Goal: Task Accomplishment & Management: Use online tool/utility

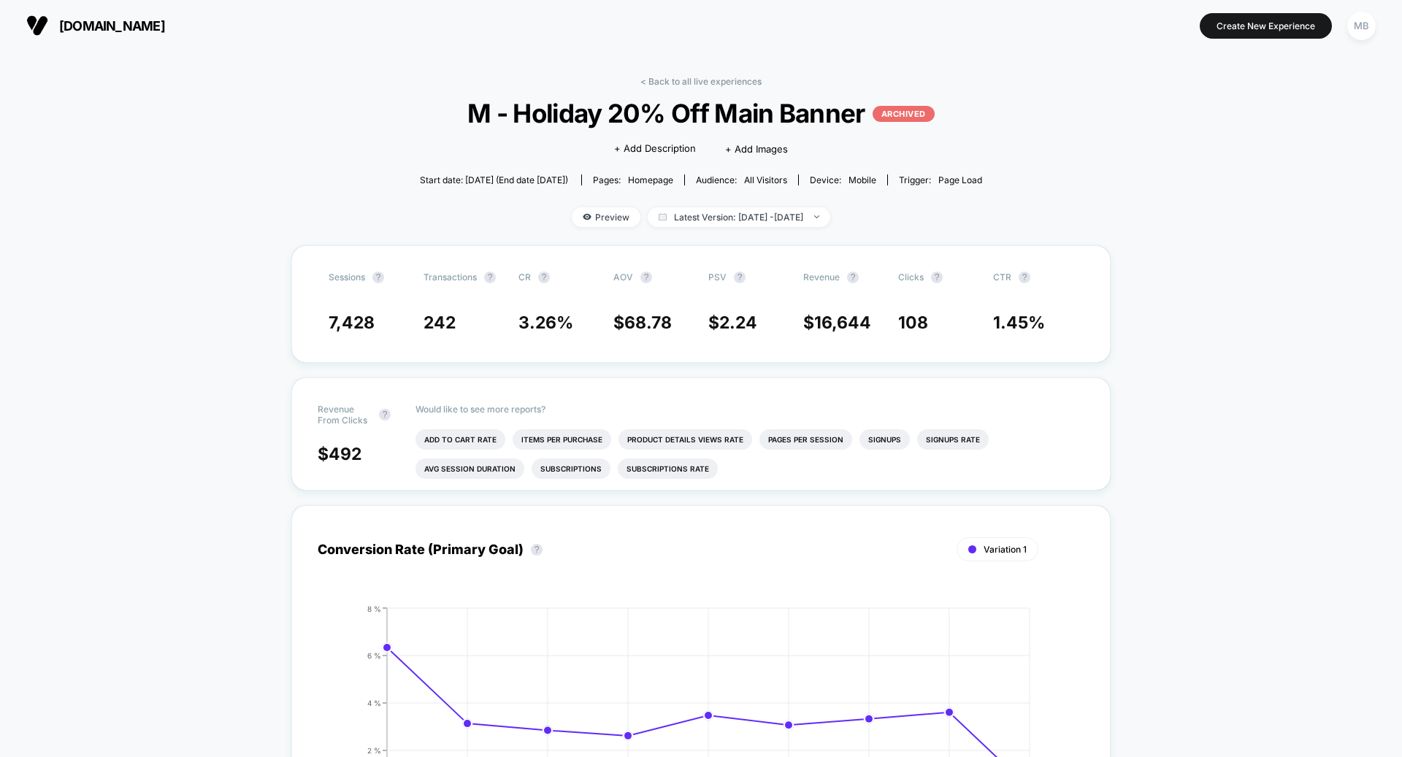
click at [118, 29] on span "[DOMAIN_NAME]" at bounding box center [112, 25] width 106 height 15
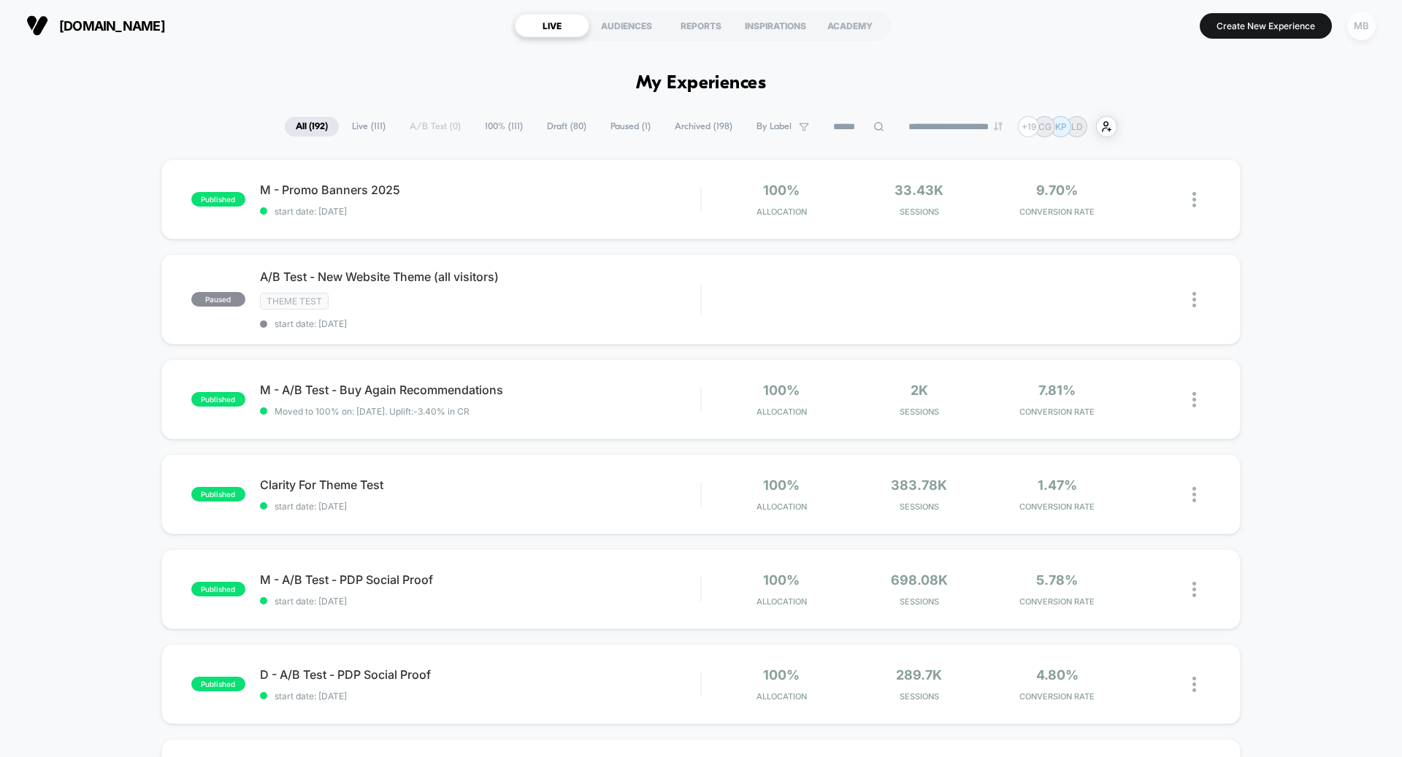
click at [1369, 22] on div "MB" at bounding box center [1362, 26] width 28 height 28
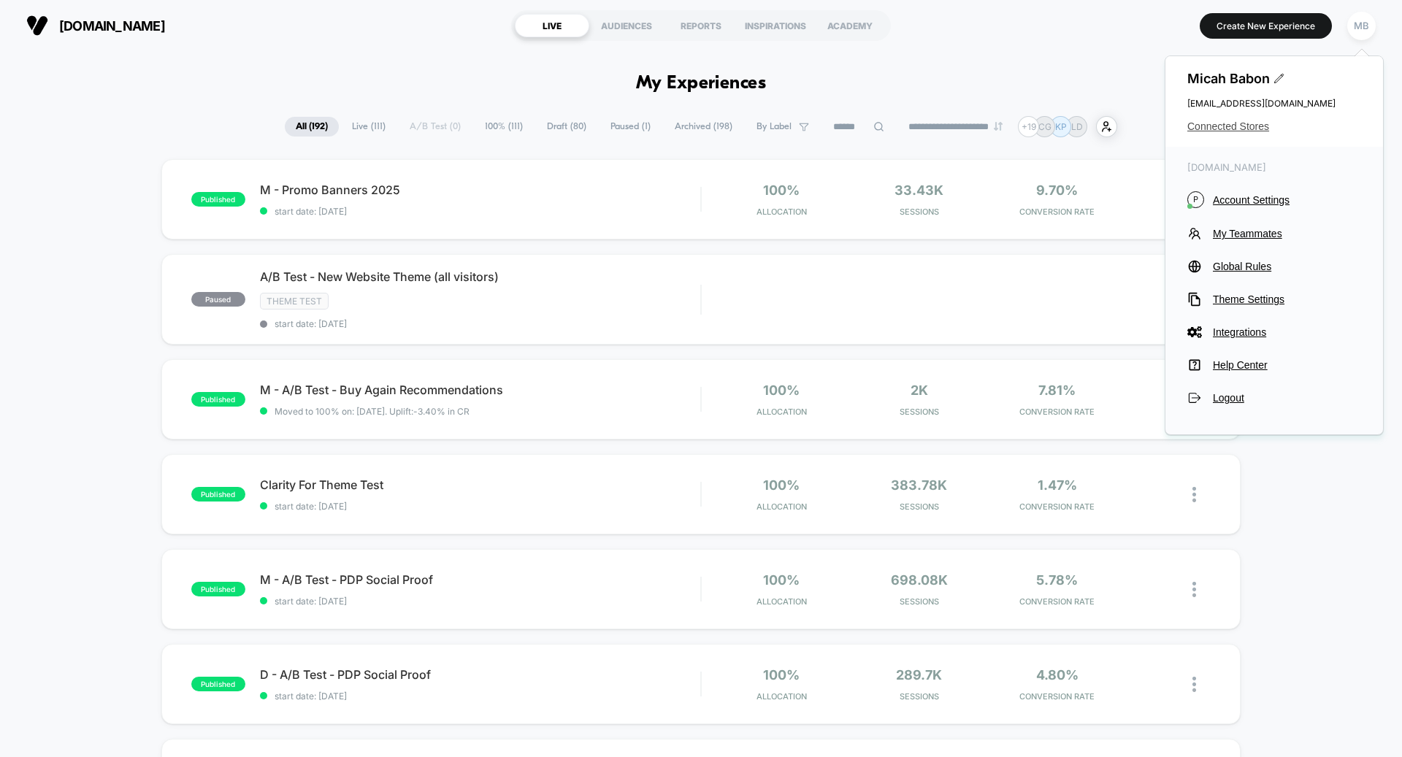
click at [1254, 124] on span "Connected Stores" at bounding box center [1275, 127] width 174 height 12
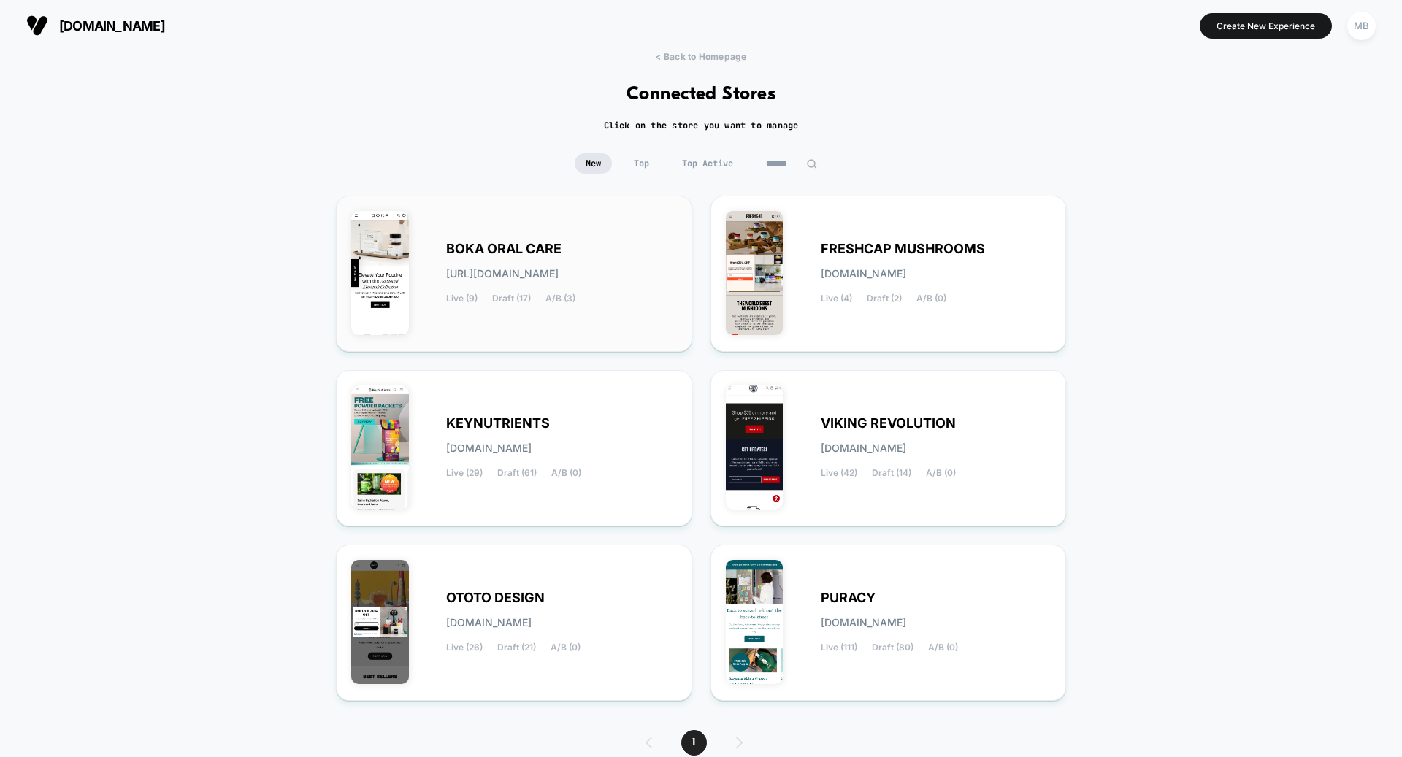
click at [492, 313] on div "BOKA ORAL CARE [URL][DOMAIN_NAME] Live (9) Draft (17) A/B (3)" at bounding box center [514, 274] width 326 height 126
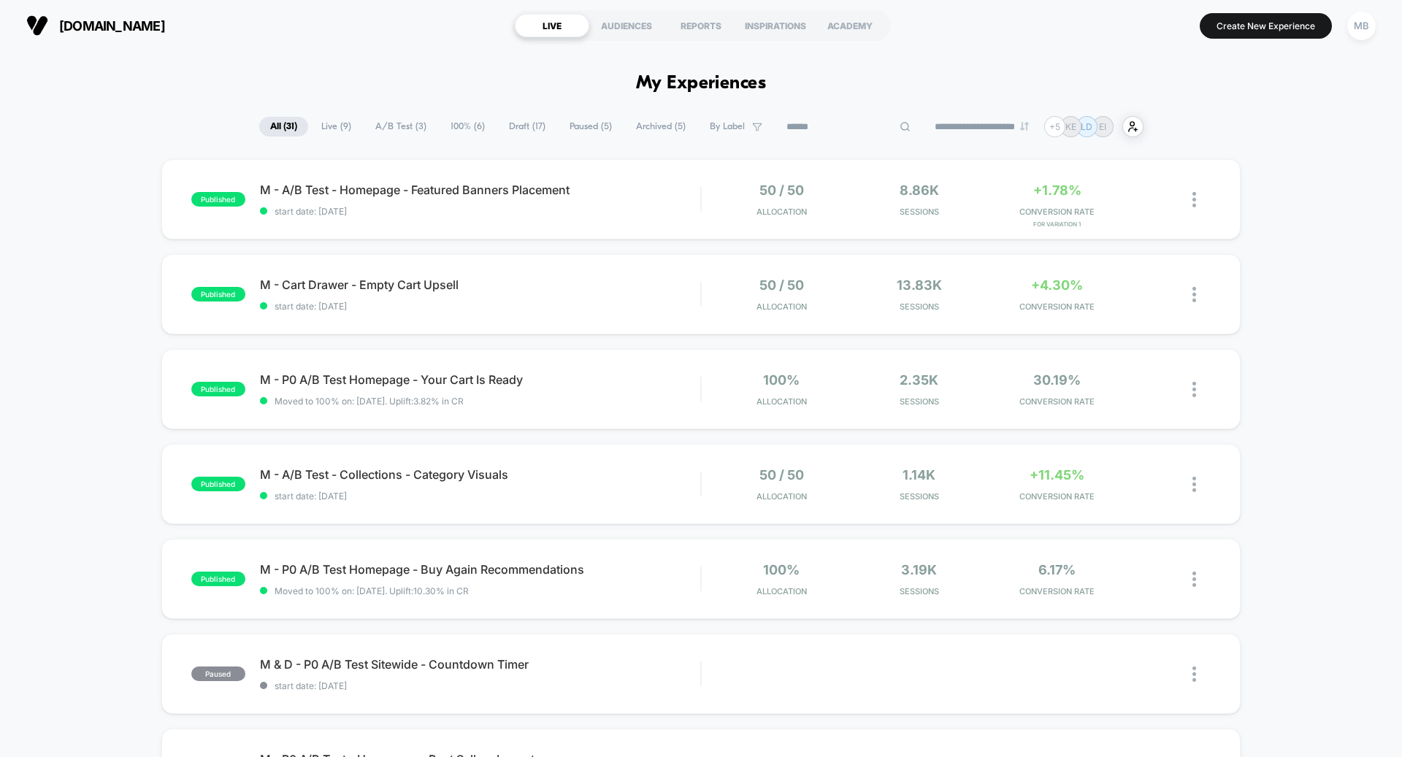
click at [827, 126] on input at bounding box center [849, 127] width 146 height 18
type input "*"
type input "****"
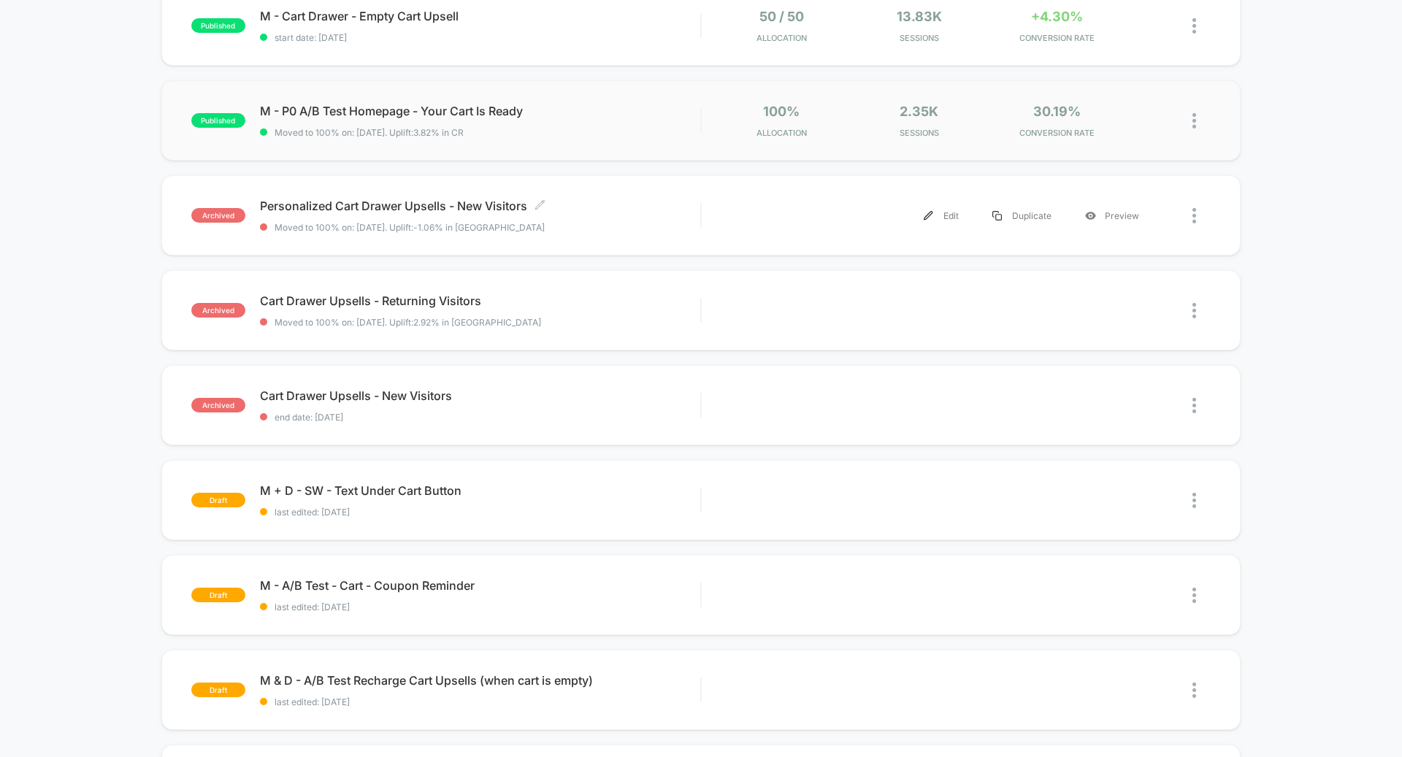
scroll to position [178, 0]
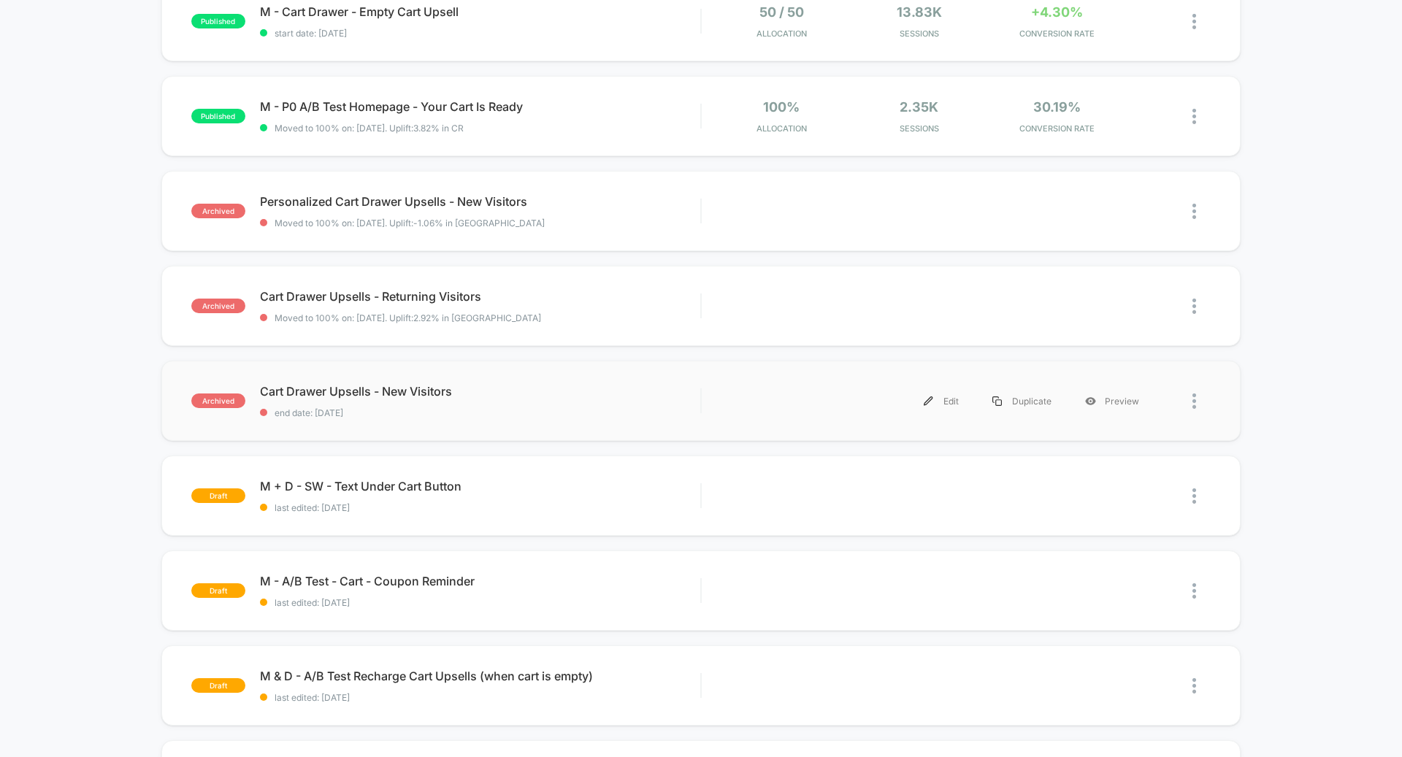
type input "****"
click at [416, 421] on div "archived Cart Drawer Upsells - New Visitors end date: [DATE] Edit Duplicate Pre…" at bounding box center [700, 401] width 1079 height 80
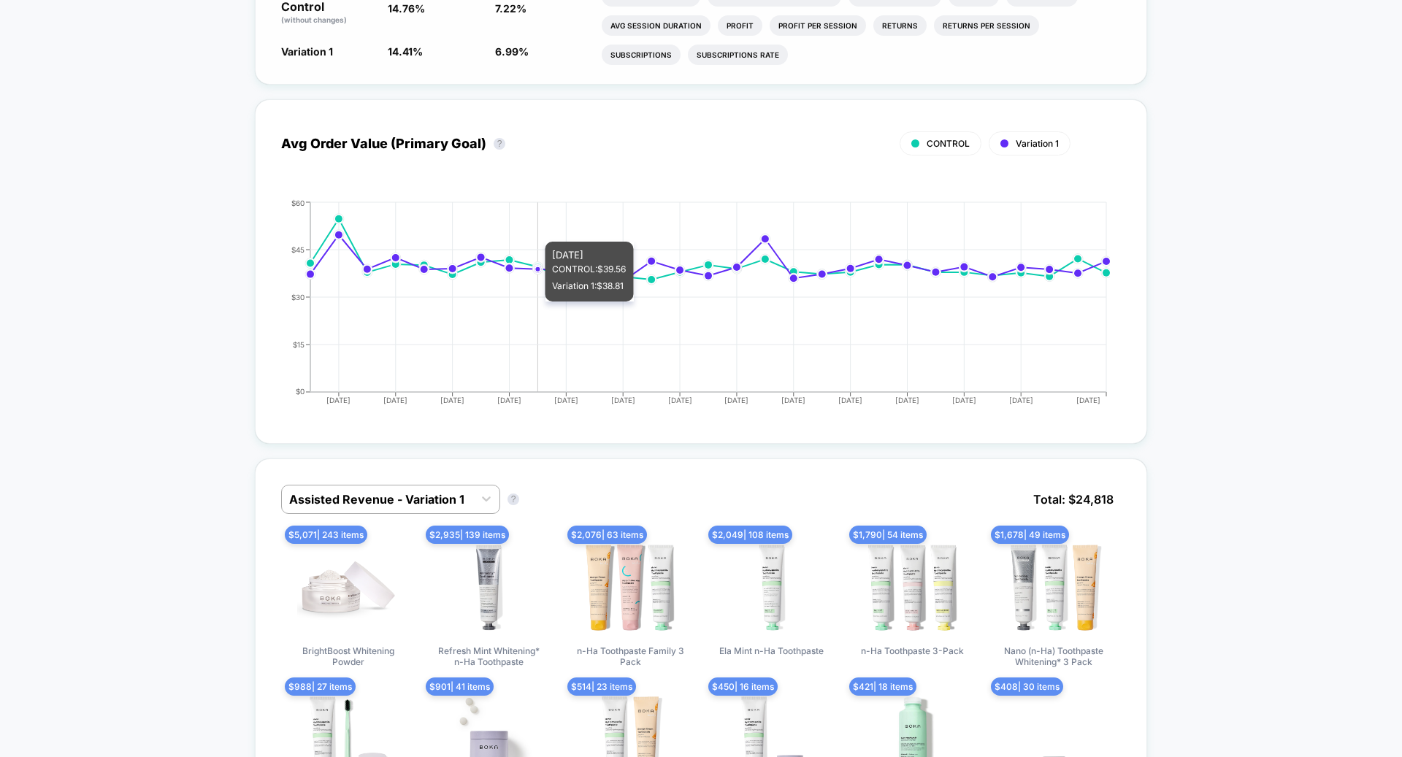
scroll to position [506, 0]
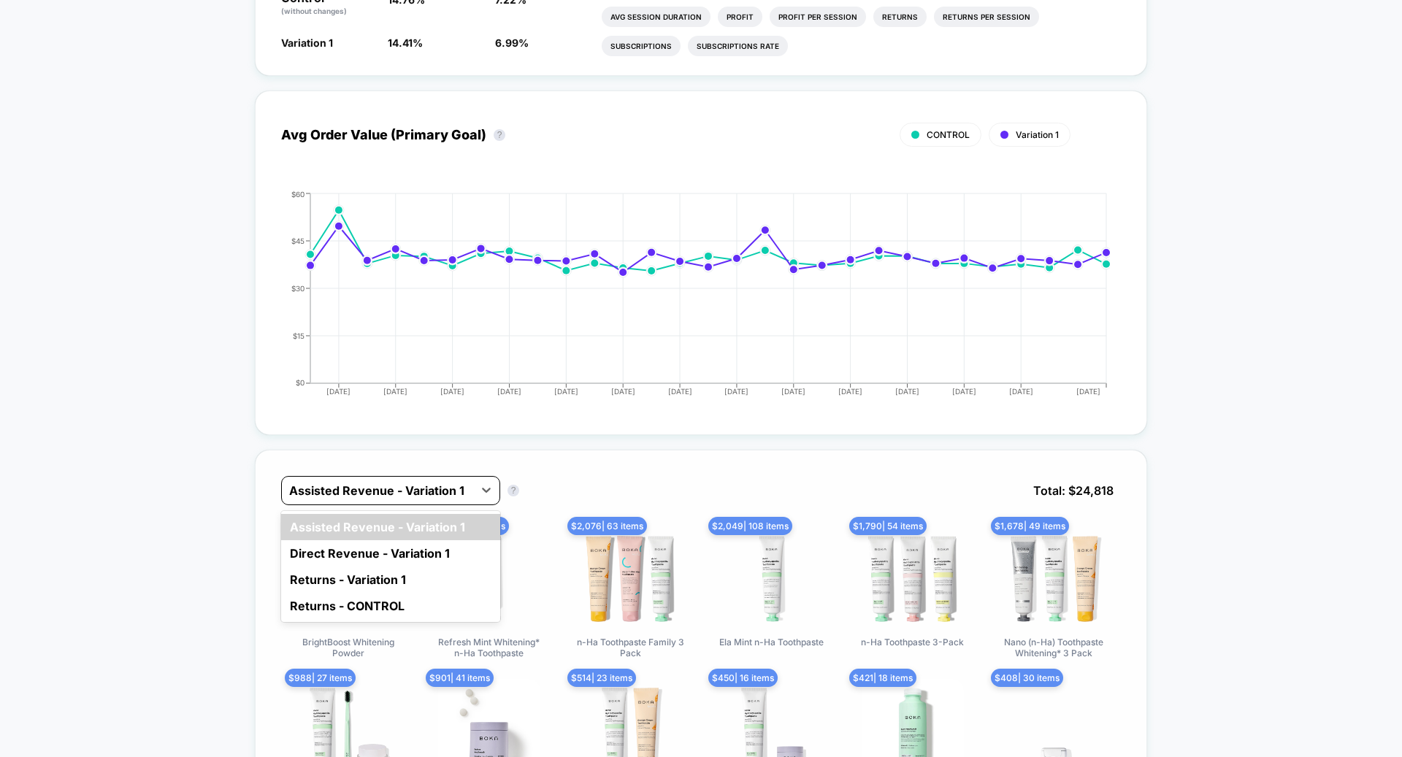
click at [448, 479] on div "Assisted Revenue - Variation 1" at bounding box center [377, 490] width 191 height 23
click at [446, 549] on div "Direct Revenue - Variation 1" at bounding box center [390, 553] width 219 height 26
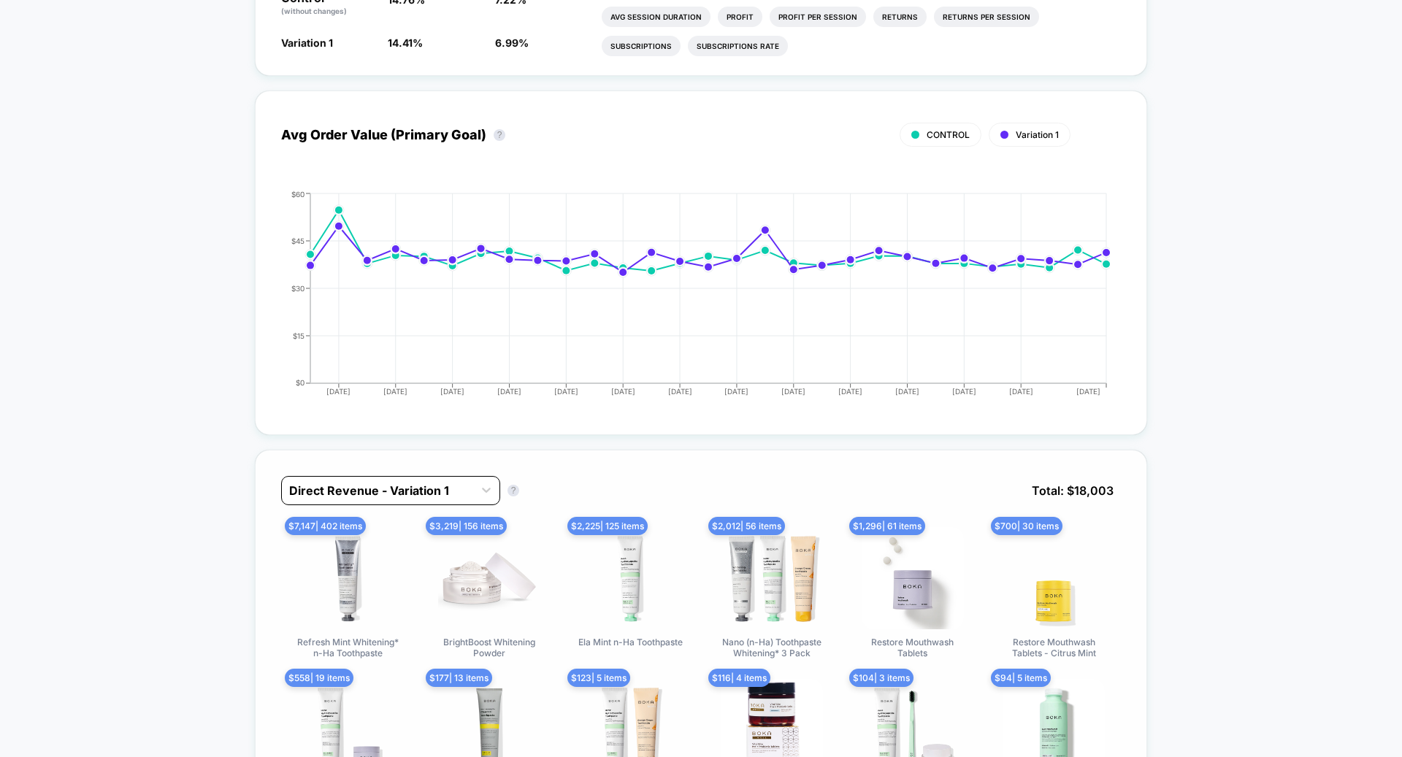
click at [449, 491] on div at bounding box center [377, 491] width 177 height 18
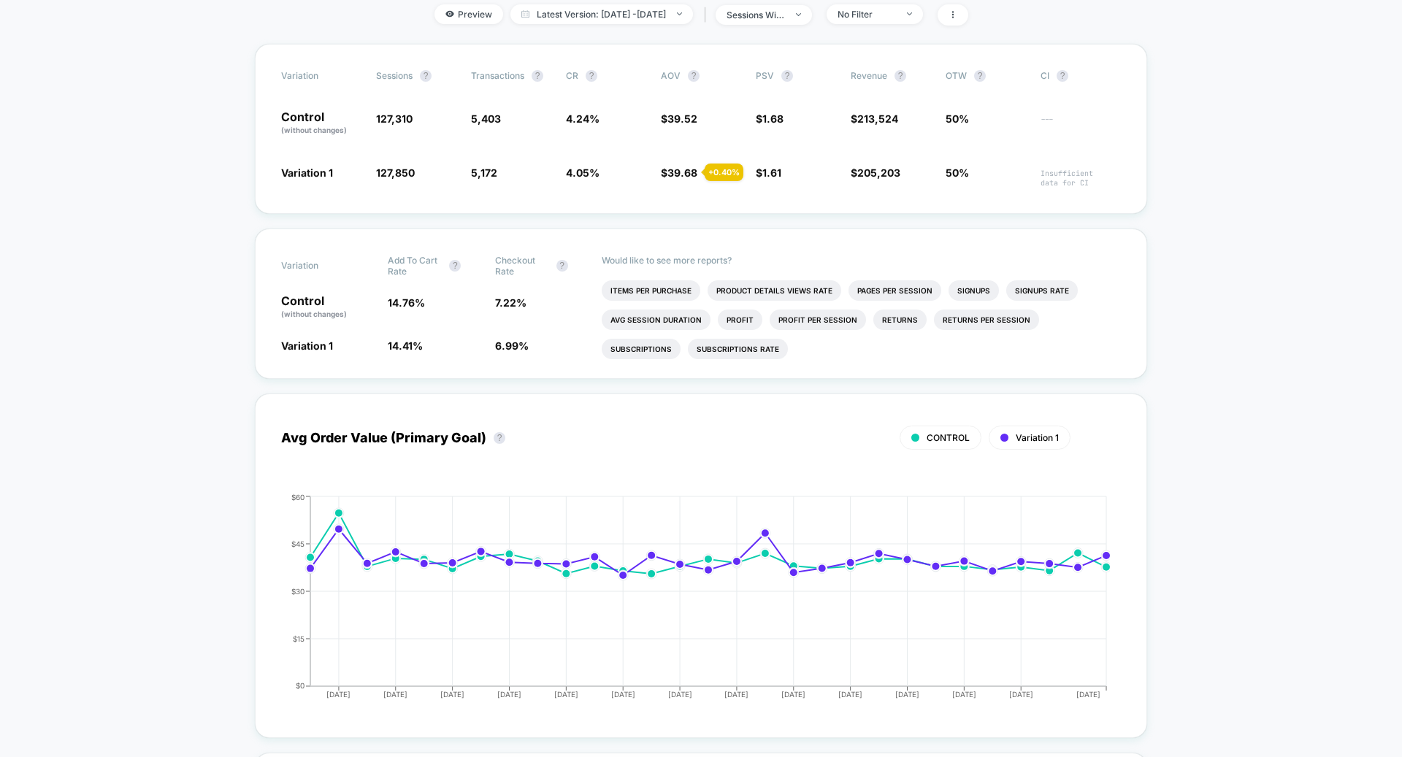
scroll to position [0, 0]
